Goal: Entertainment & Leisure: Consume media (video, audio)

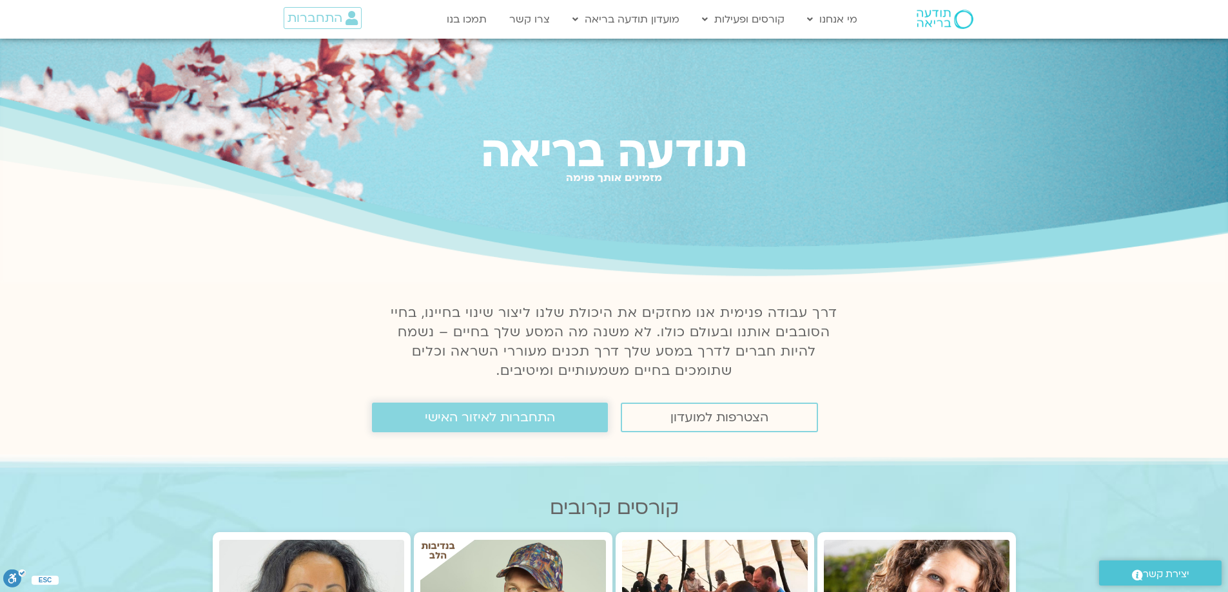
click at [462, 380] on span "התחברות לאיזור האישי" at bounding box center [490, 418] width 130 height 14
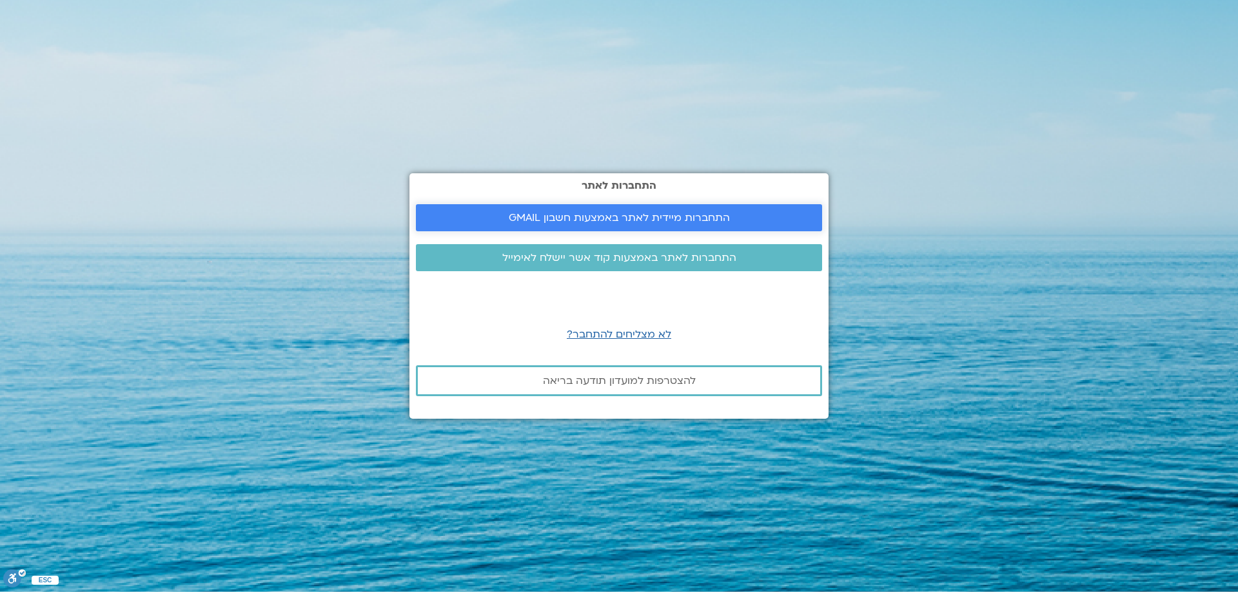
click at [561, 215] on span "התחברות מיידית לאתר באמצעות חשבון GMAIL" at bounding box center [619, 218] width 221 height 12
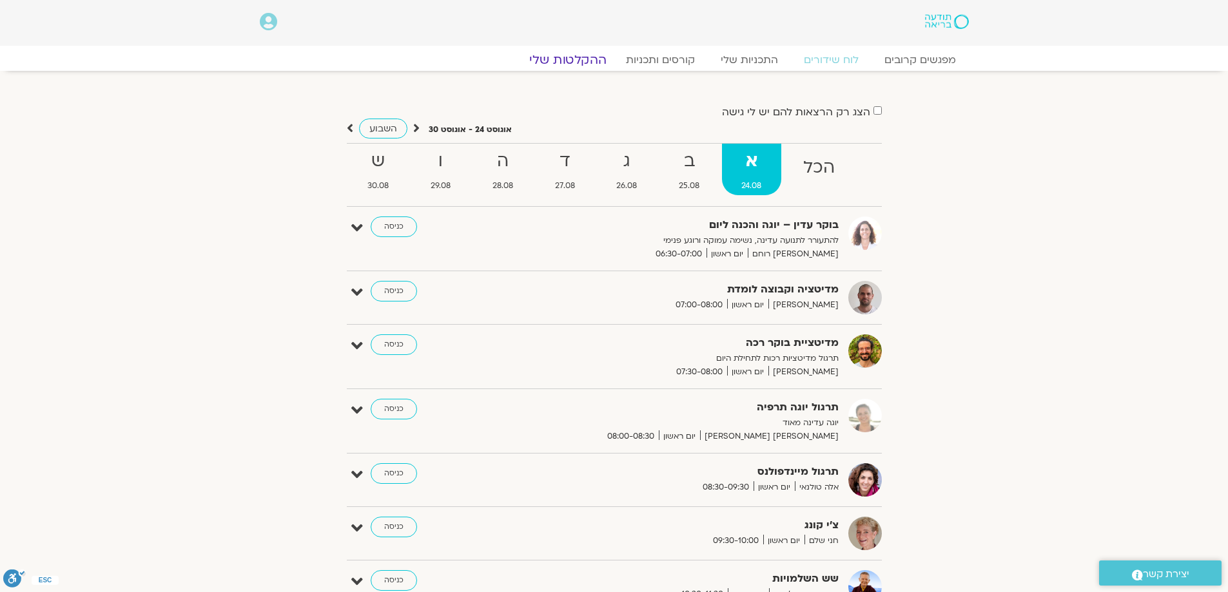
click at [574, 59] on link "ההקלטות שלי" at bounding box center [568, 59] width 108 height 15
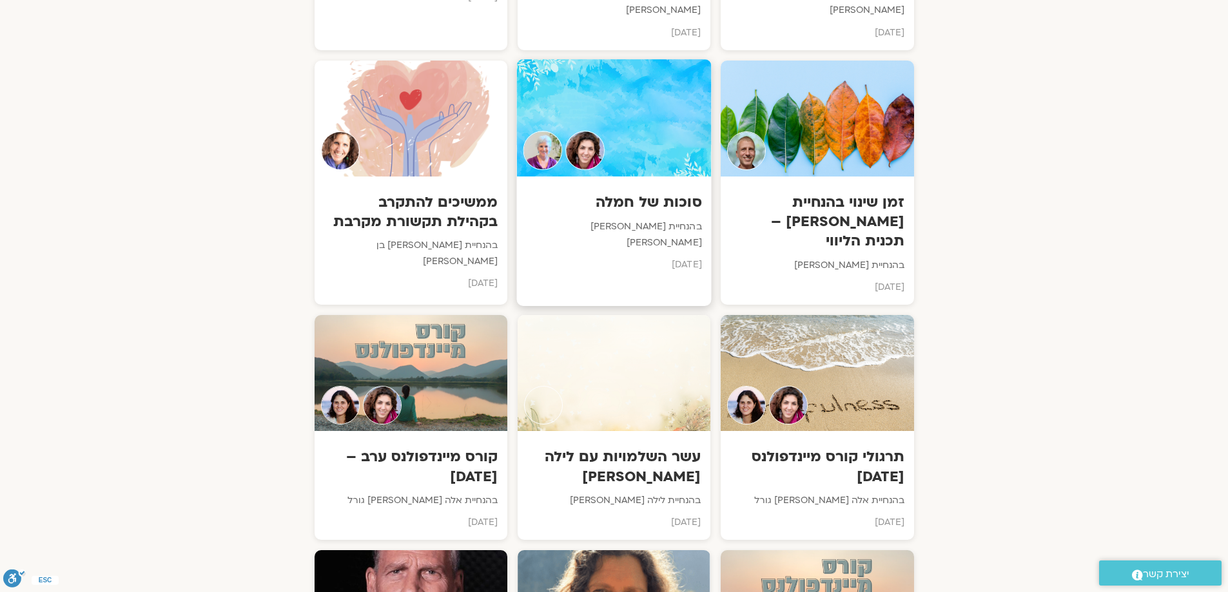
scroll to position [8057, 0]
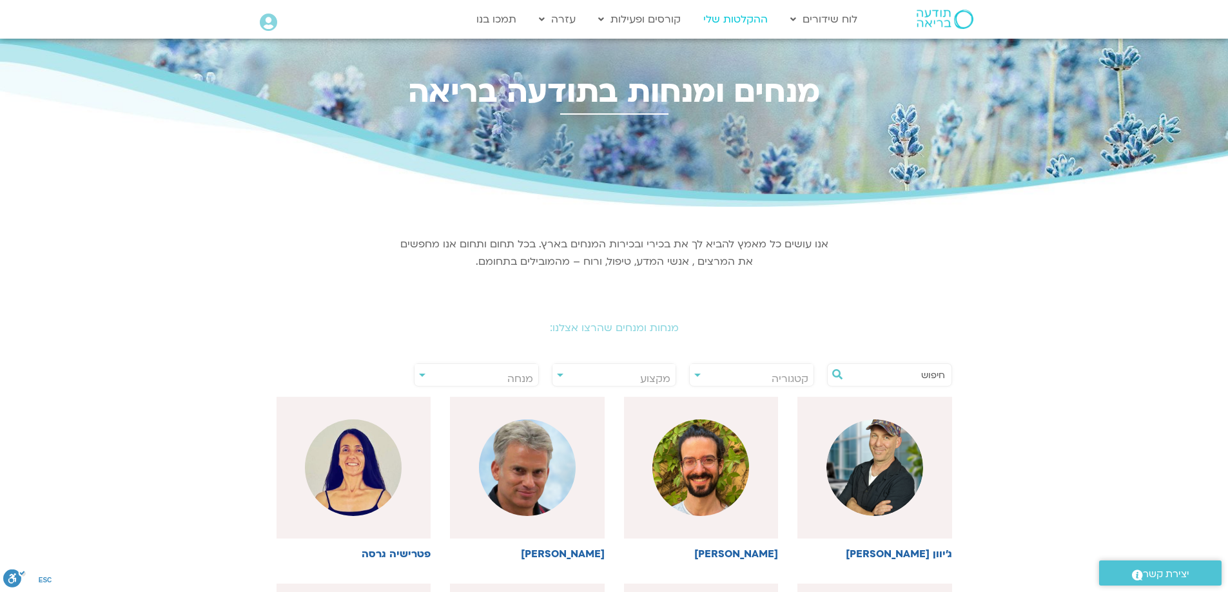
click at [743, 19] on link "ההקלטות שלי" at bounding box center [735, 19] width 77 height 24
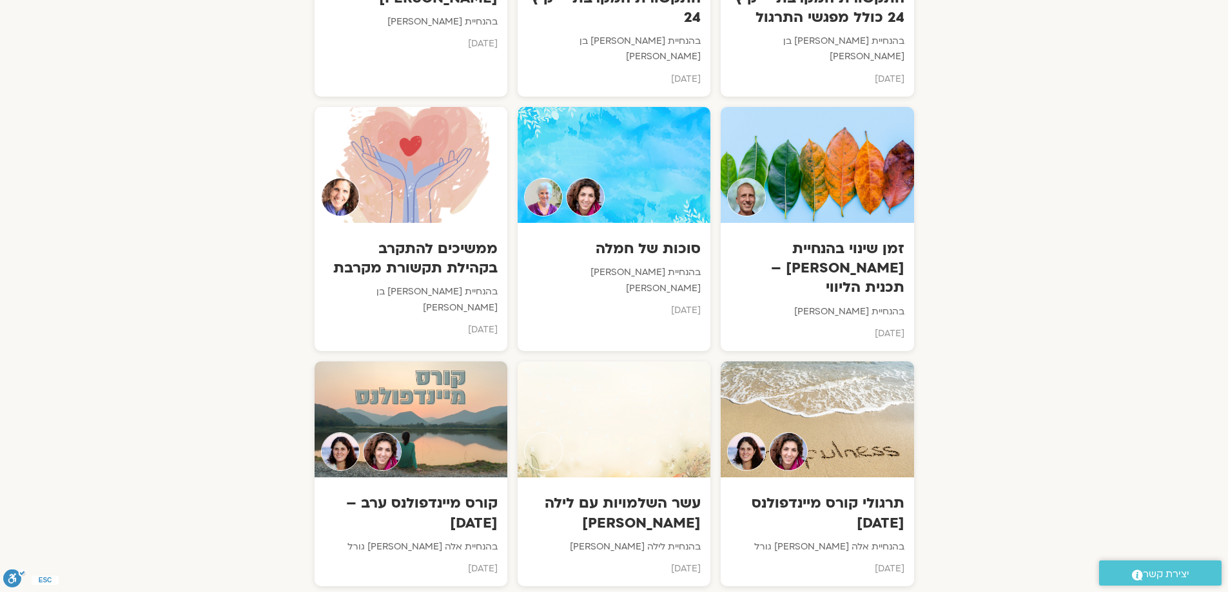
scroll to position [7864, 0]
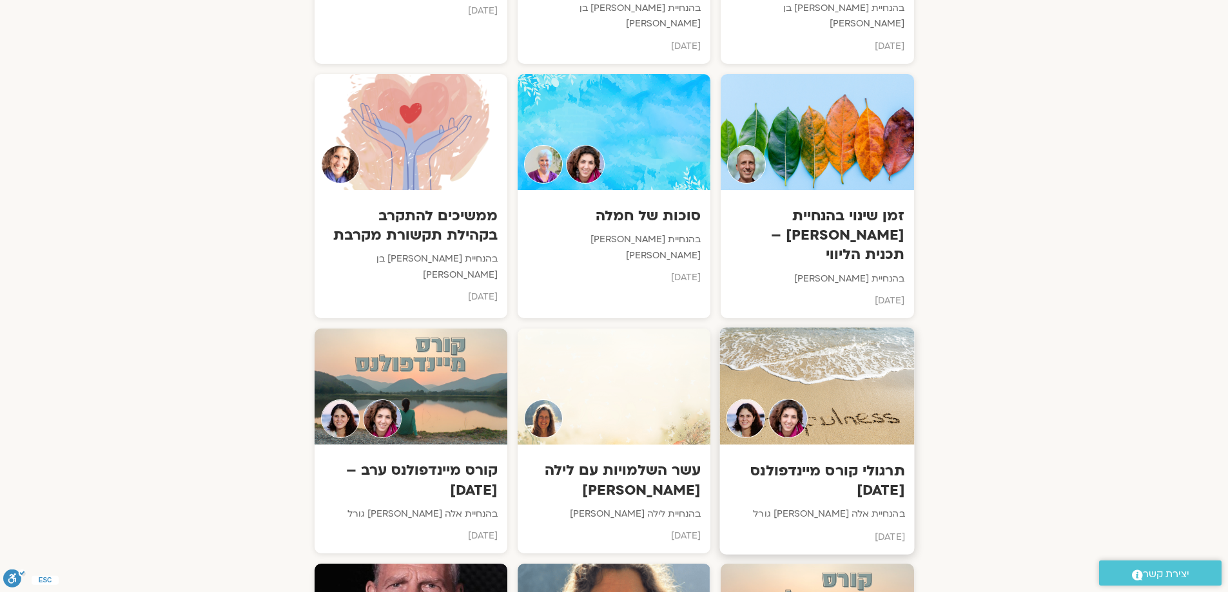
click at [828, 328] on div at bounding box center [817, 386] width 195 height 117
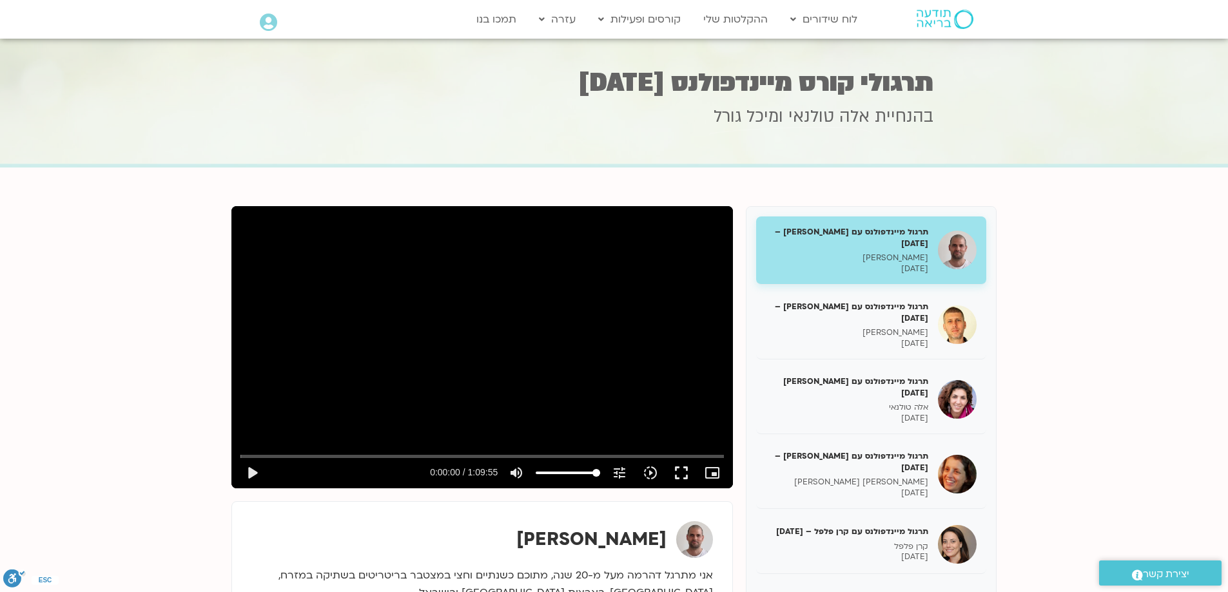
scroll to position [64, 0]
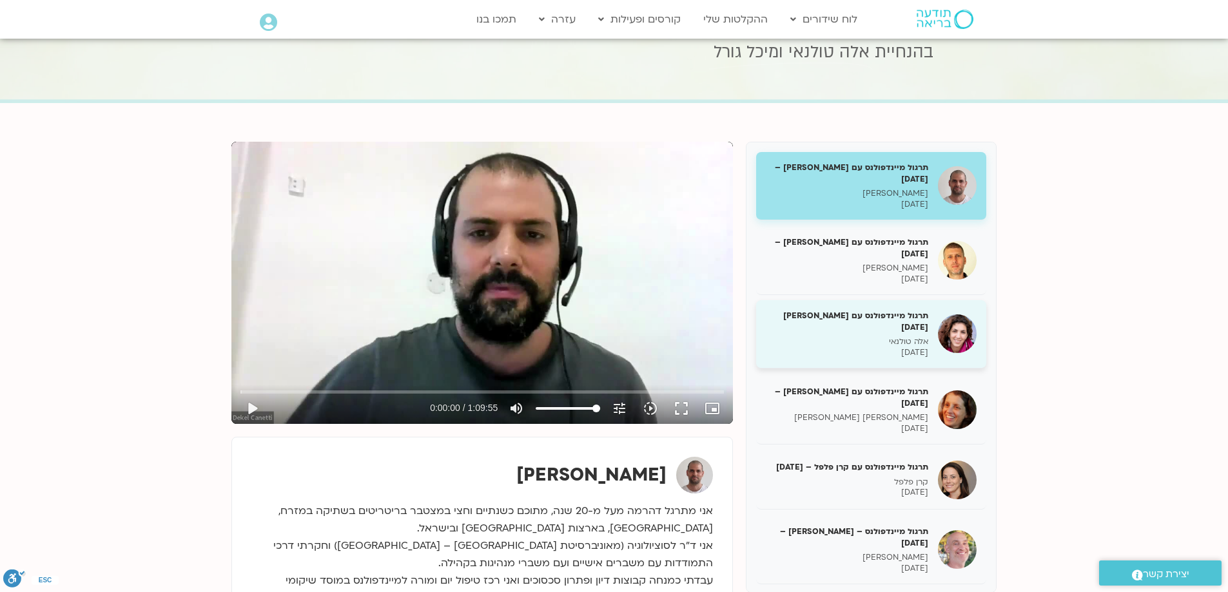
click at [952, 340] on img at bounding box center [957, 334] width 39 height 39
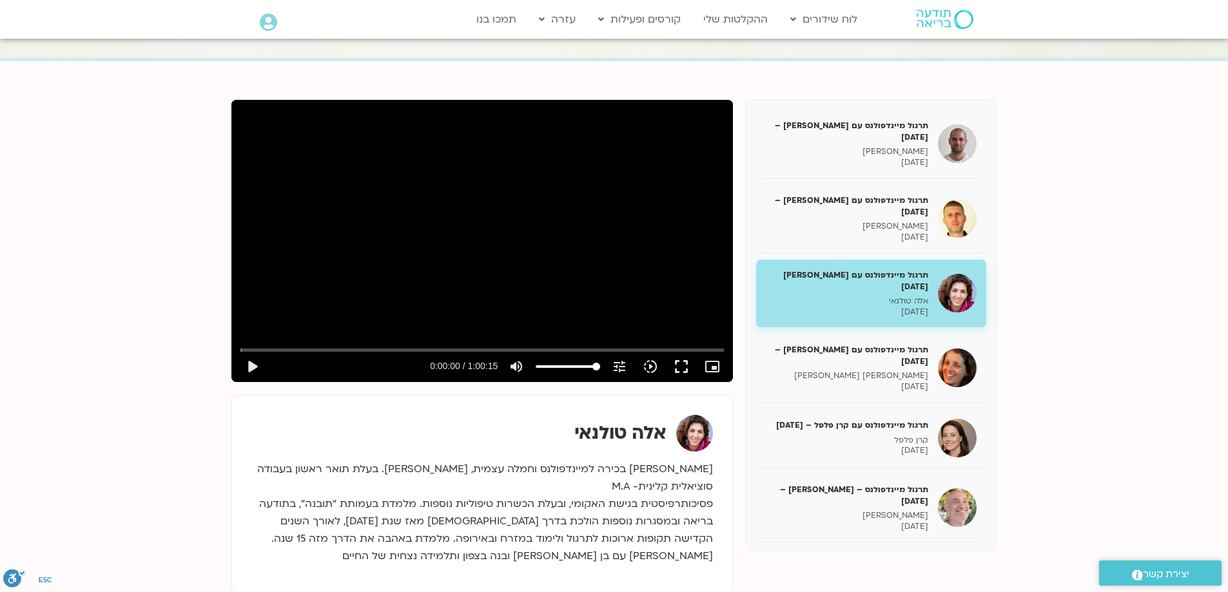
scroll to position [129, 0]
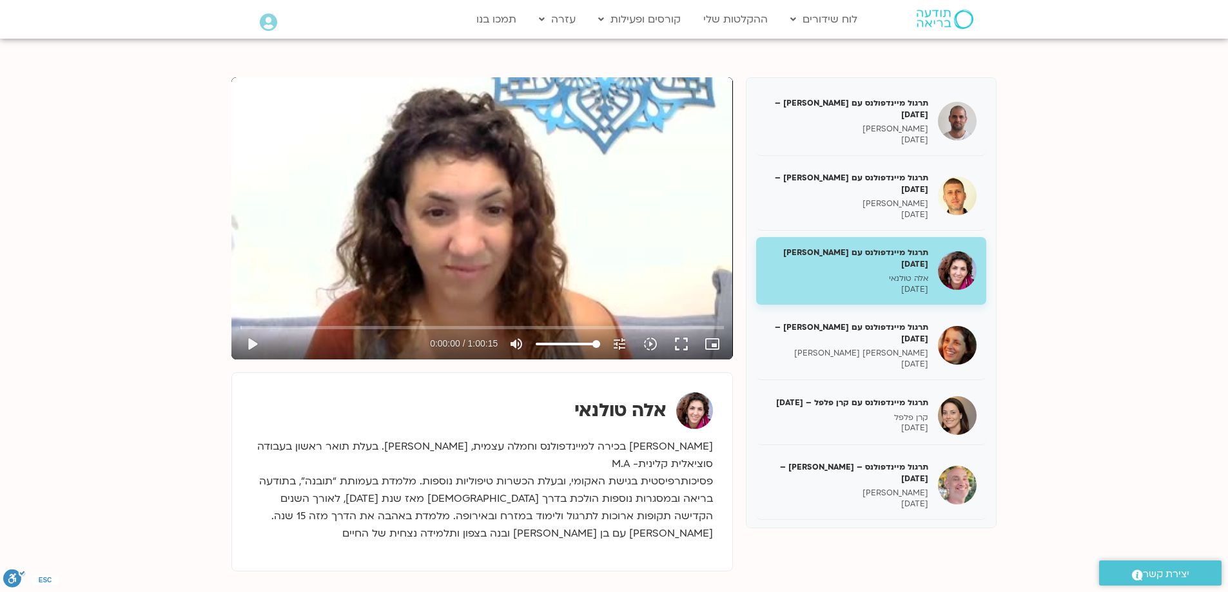
click at [402, 257] on div "Skip Ad 24:45 play_arrow 0:00:00 / 1:00:15 volume_up Mute tune Resolution Auto …" at bounding box center [481, 218] width 501 height 282
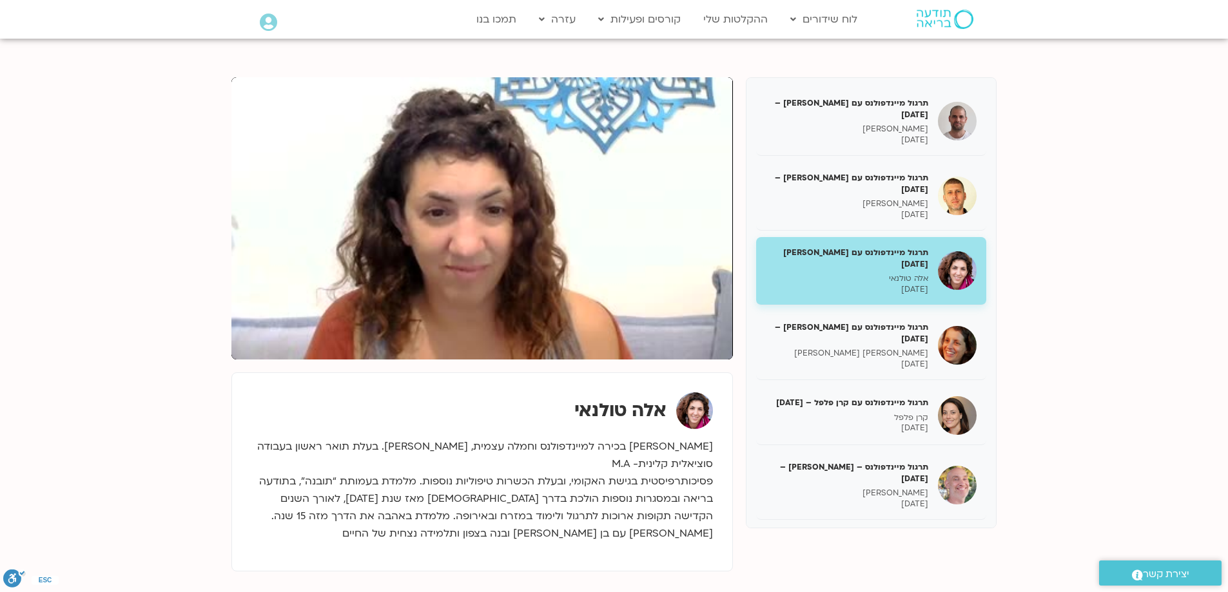
click at [156, 460] on section "תרגול מיינדפולנס עם [PERSON_NAME] – [DATE] [PERSON_NAME] [DATE] תרגול מיינדפולנ…" at bounding box center [614, 344] width 1228 height 610
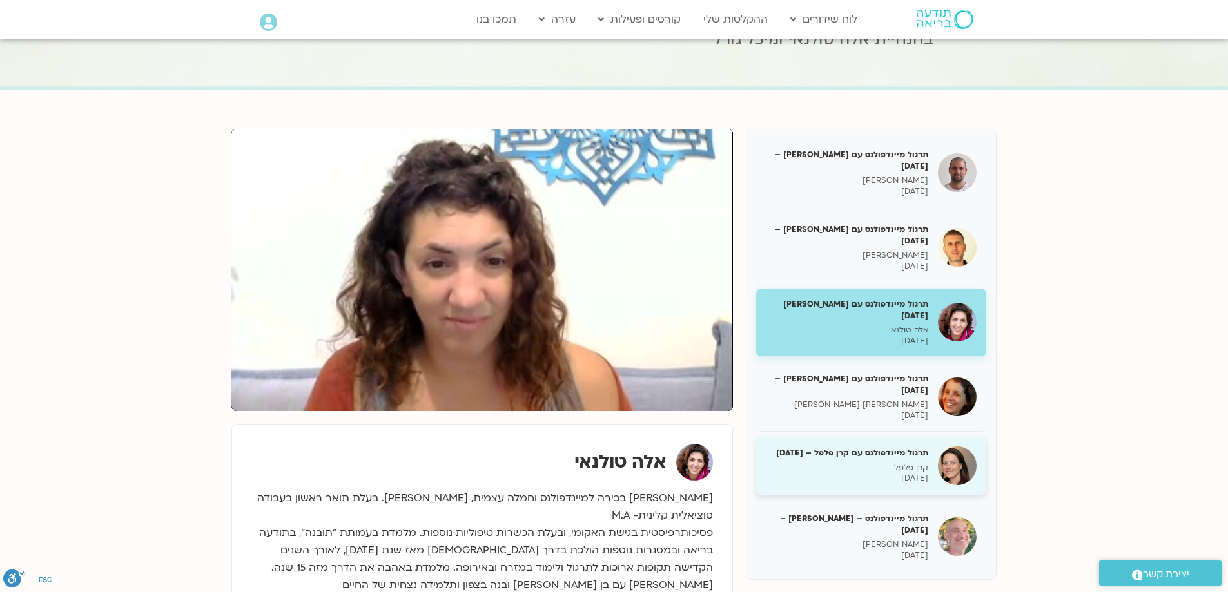
scroll to position [0, 0]
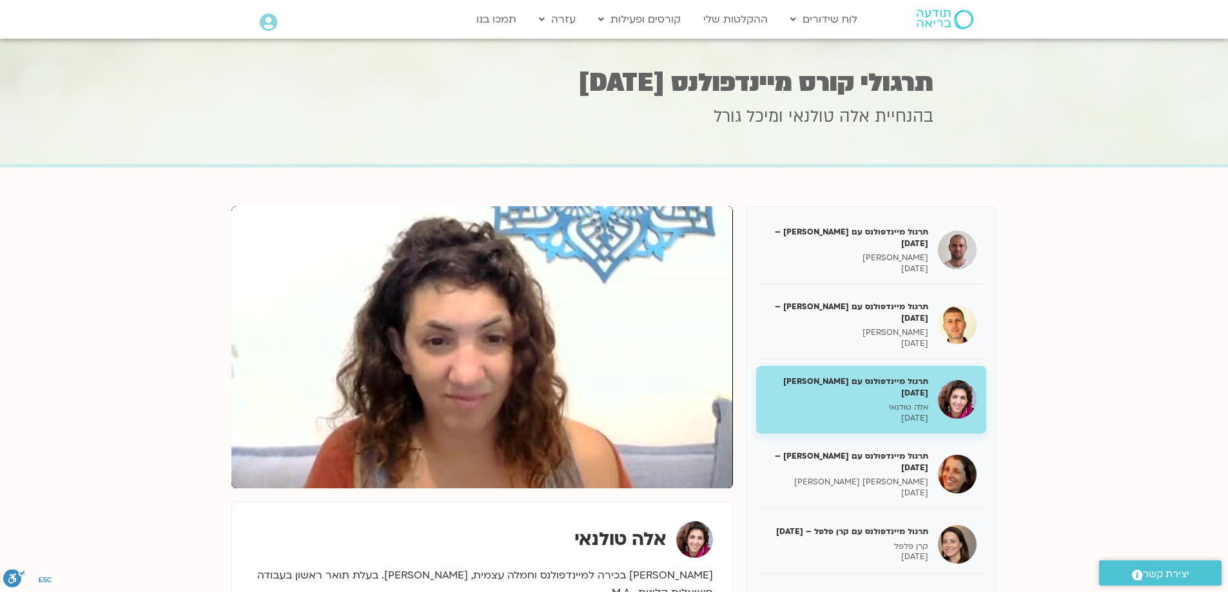
click at [344, 527] on div "אלה טולנאי" at bounding box center [482, 539] width 462 height 37
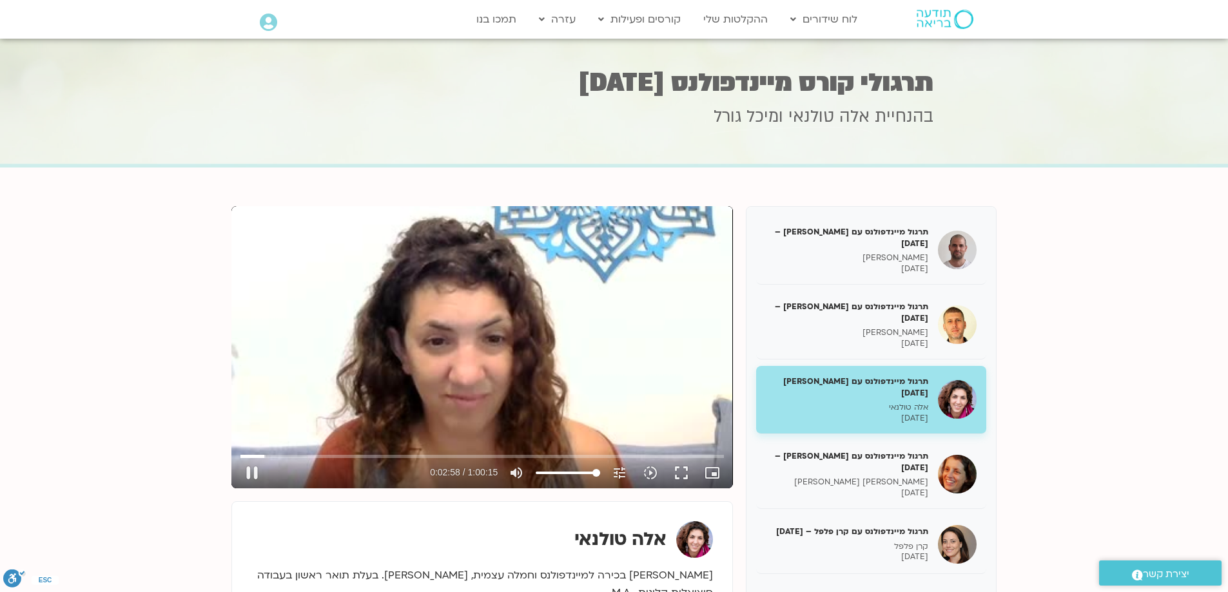
click at [529, 447] on div "Skip Ad 34:22 pause 0:02:58 / 1:00:15 volume_up Mute tune Resolution Auto 240p …" at bounding box center [482, 468] width 491 height 42
type input "291.608852"
